Goal: Find specific page/section: Find specific page/section

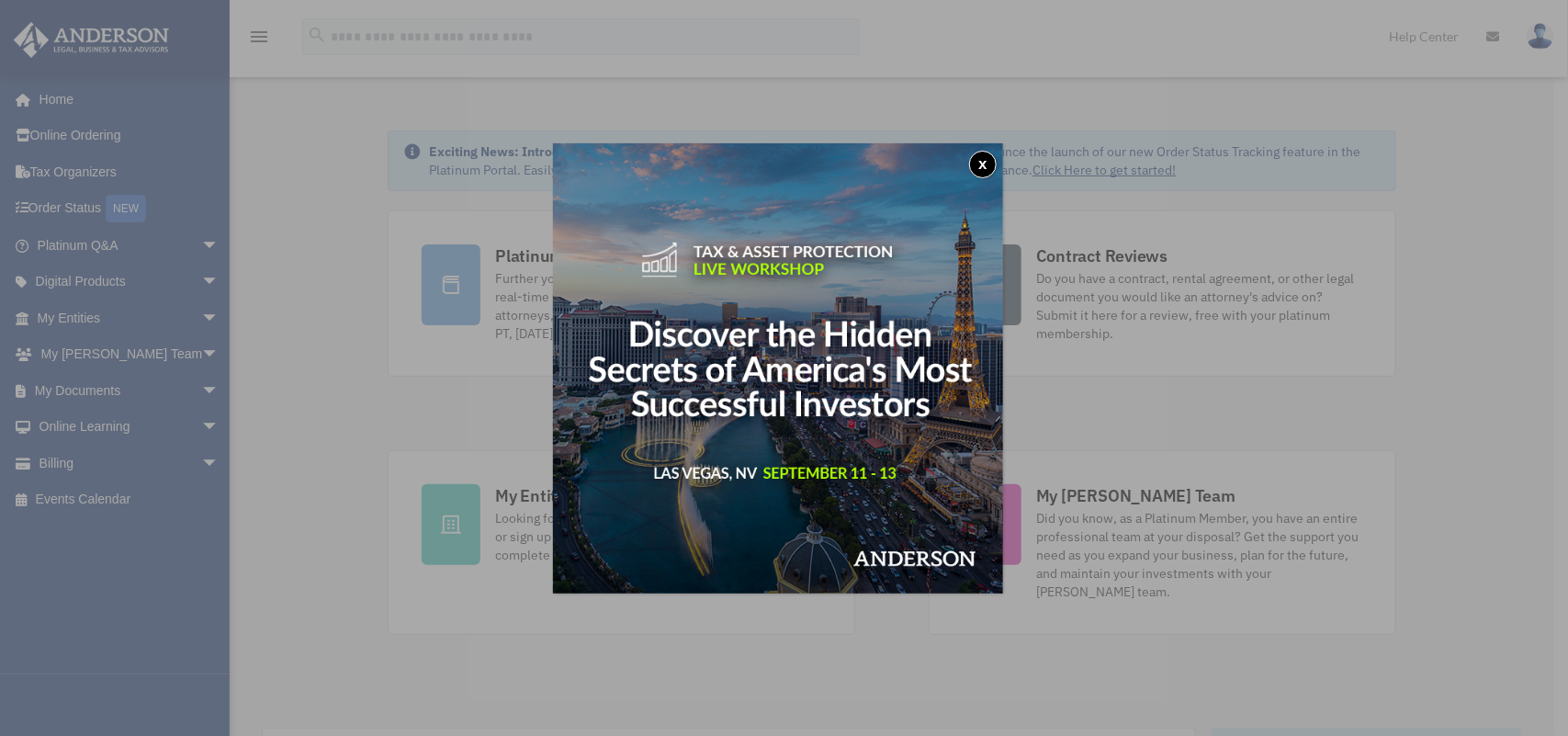
click at [980, 165] on button "x" at bounding box center [983, 164] width 28 height 28
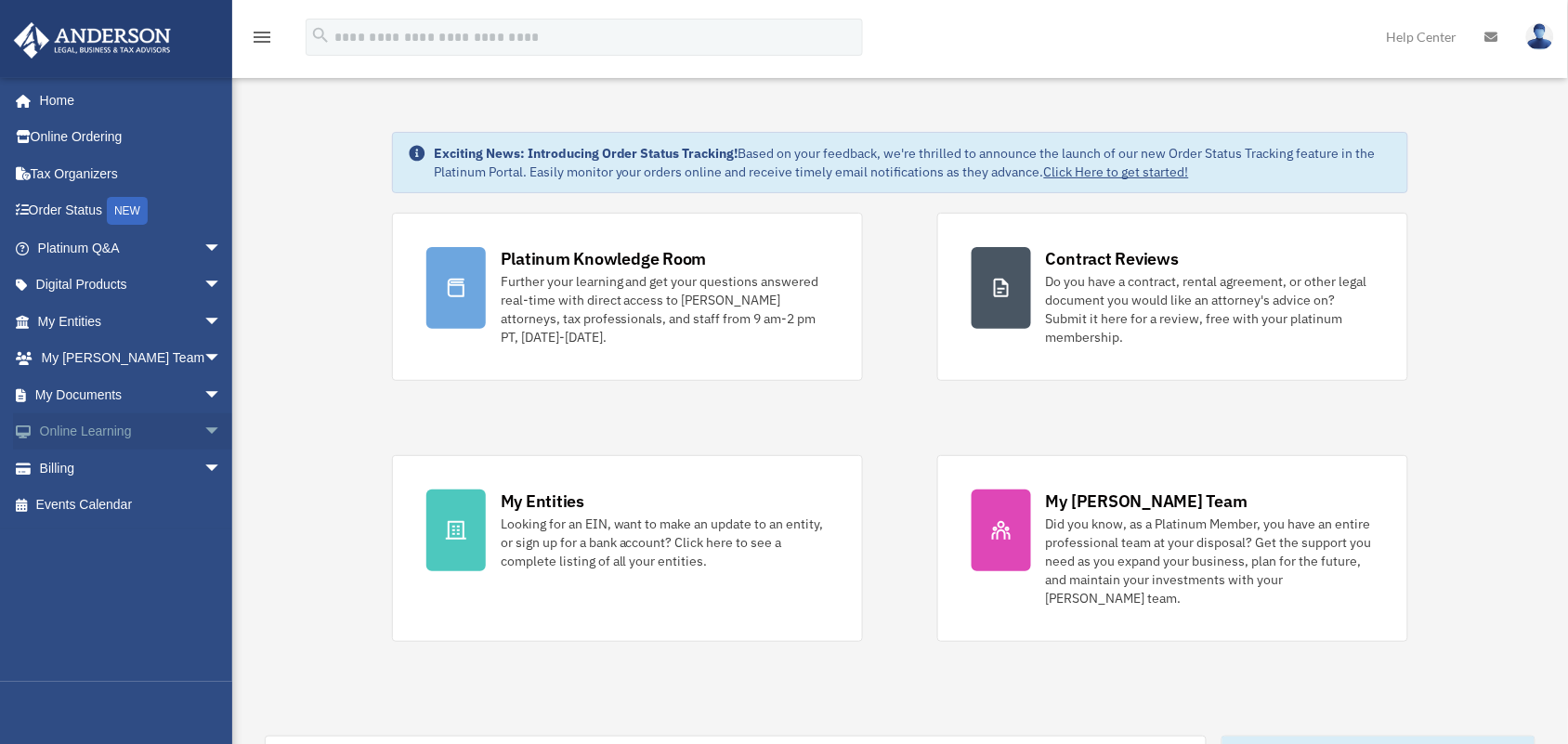
click at [203, 423] on span "arrow_drop_down" at bounding box center [222, 432] width 37 height 38
click at [203, 423] on span "arrow_drop_up" at bounding box center [222, 432] width 37 height 38
click at [203, 396] on span "arrow_drop_down" at bounding box center [222, 394] width 37 height 38
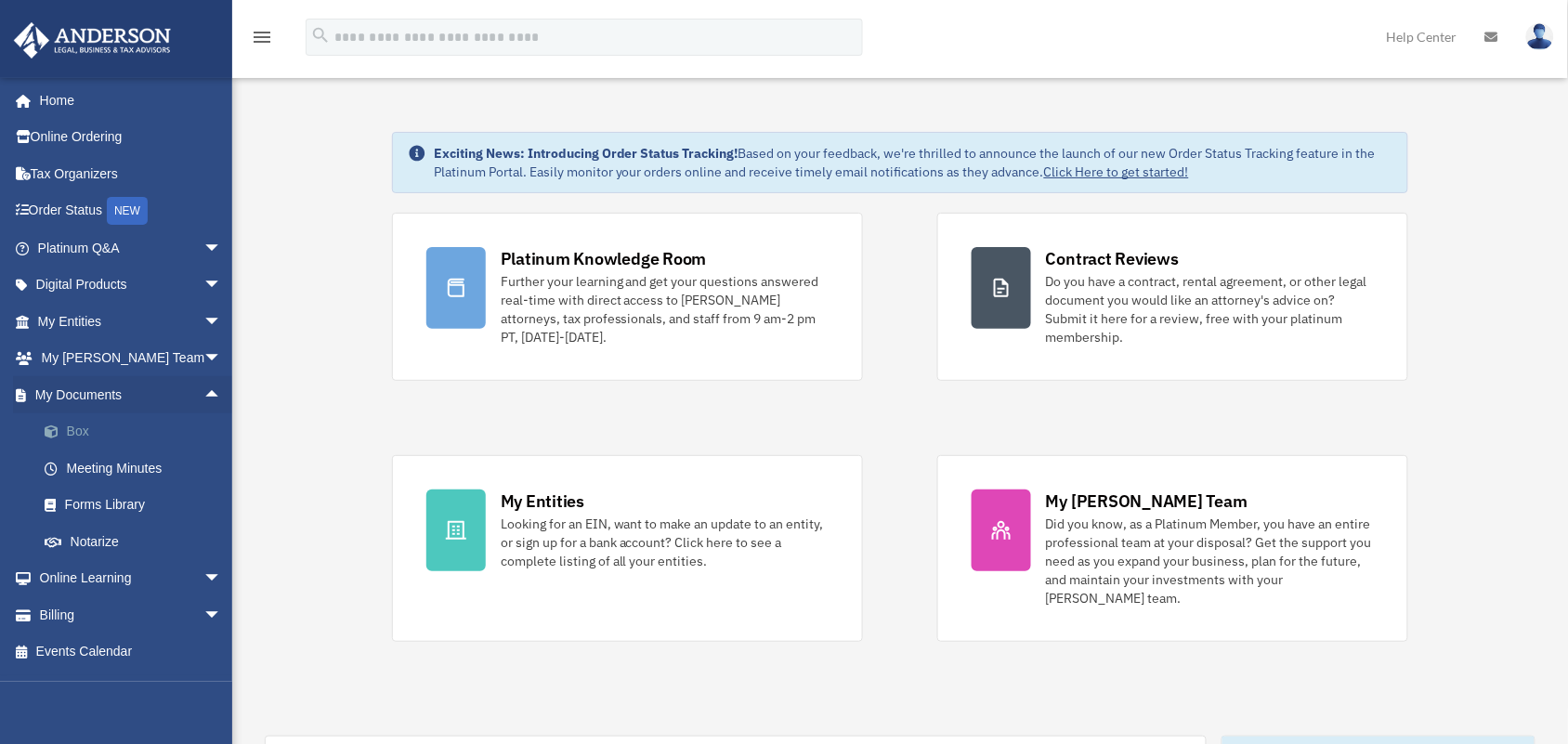
click at [117, 427] on link "Box" at bounding box center [138, 432] width 224 height 37
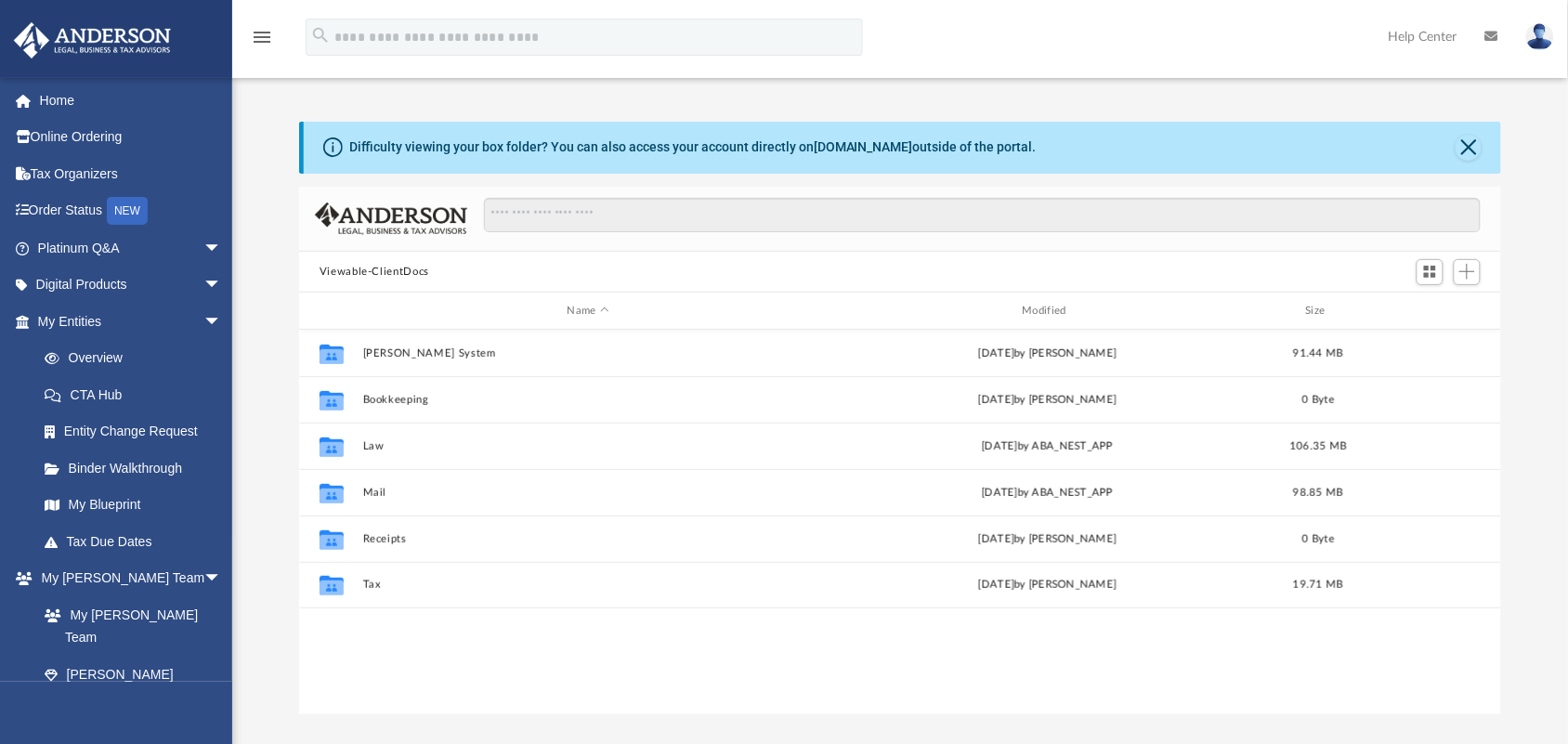
scroll to position [404, 1185]
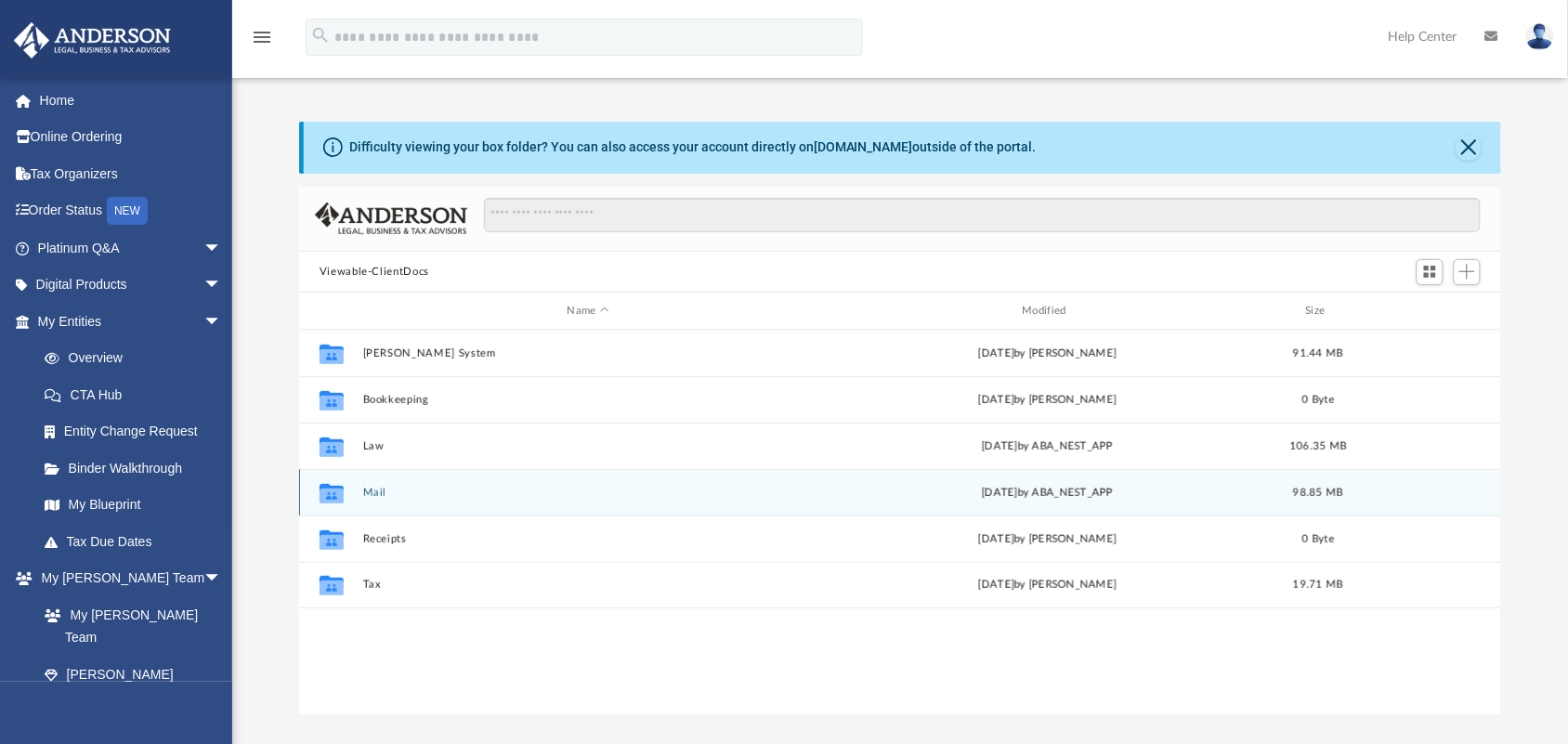
click at [367, 490] on button "Mail" at bounding box center [588, 492] width 451 height 12
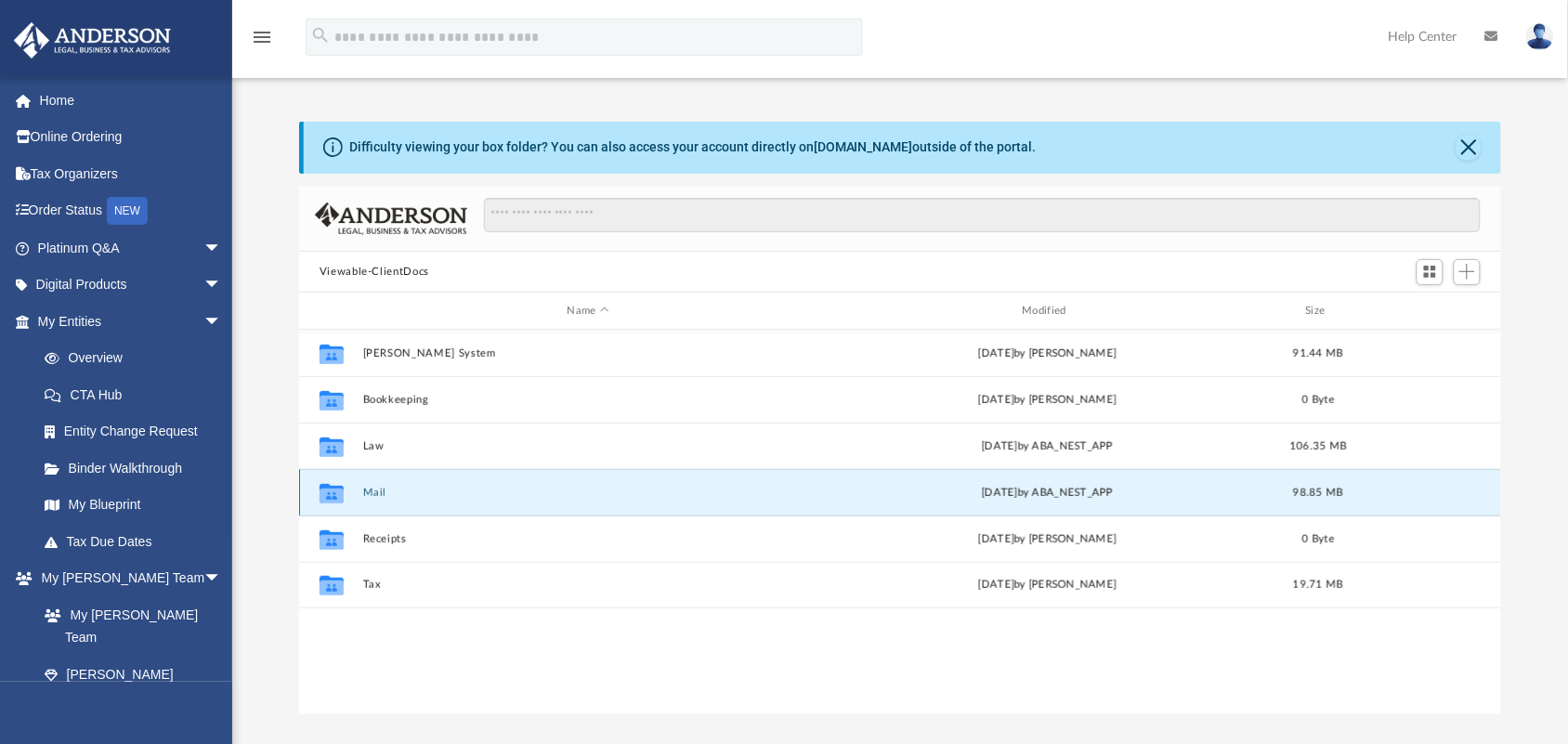
click at [367, 490] on button "Mail" at bounding box center [588, 492] width 451 height 12
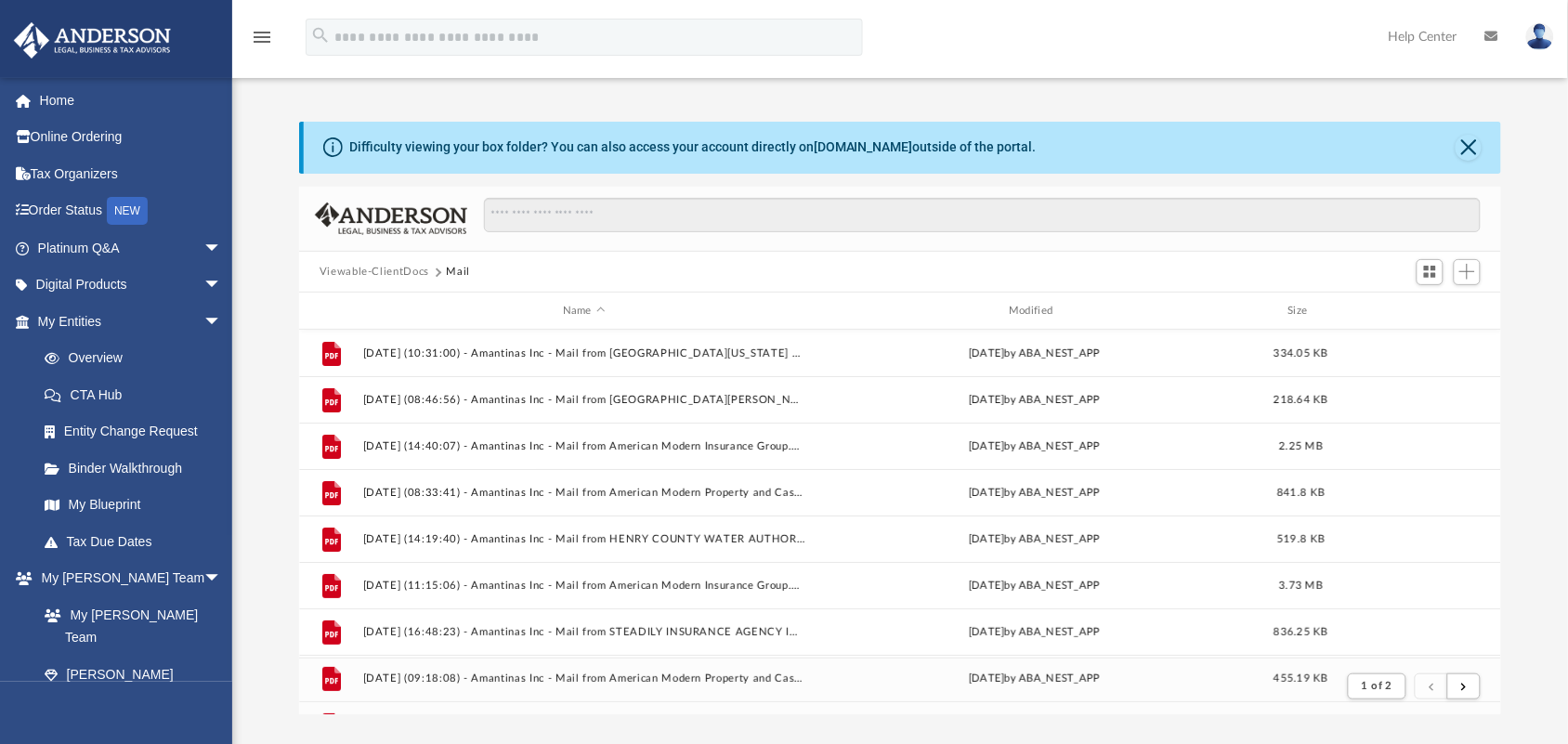
scroll to position [347, 1185]
